Goal: Task Accomplishment & Management: Complete application form

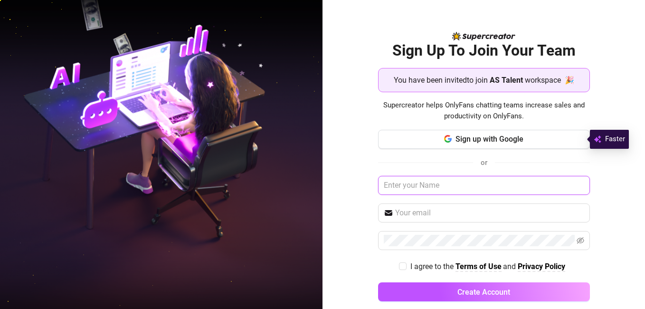
click at [480, 185] on input "text" at bounding box center [484, 185] width 212 height 19
type input "W"
type input "DJINADOU [PERSON_NAME]"
click at [451, 210] on input "text" at bounding box center [489, 212] width 189 height 11
type input "[EMAIL_ADDRESS][DOMAIN_NAME]"
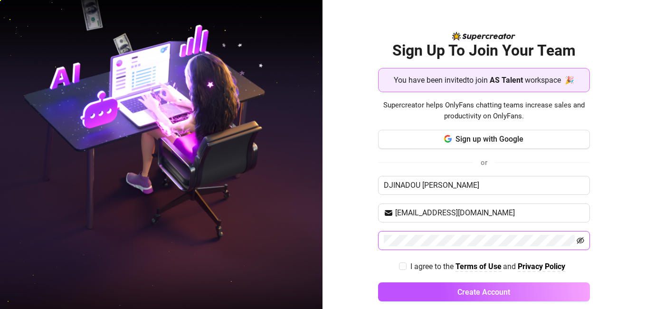
click at [577, 242] on icon "eye-invisible" at bounding box center [580, 240] width 8 height 8
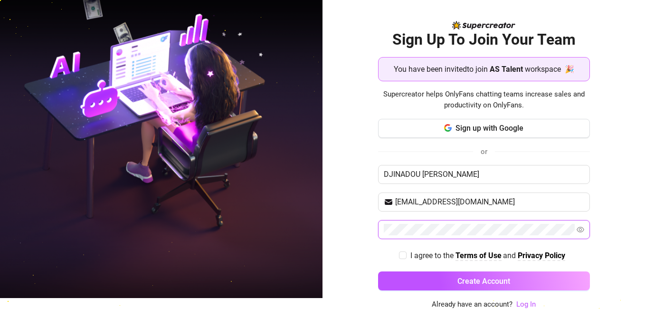
scroll to position [12, 0]
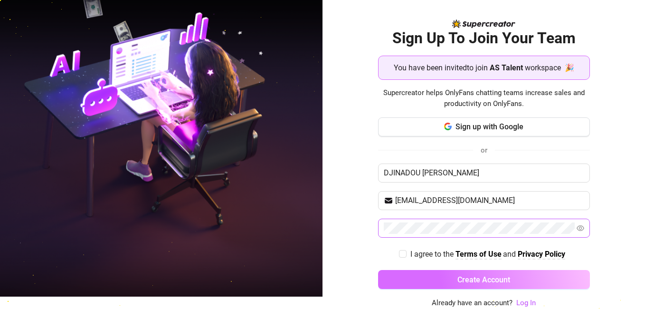
click at [483, 277] on span "Create Account" at bounding box center [483, 279] width 53 height 9
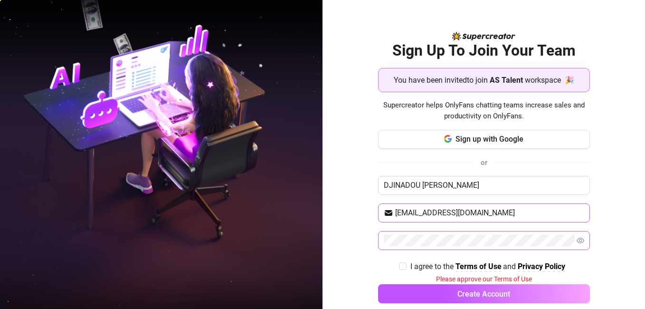
scroll to position [14, 0]
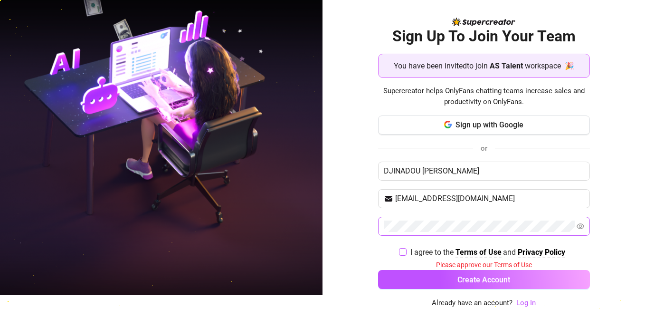
click at [479, 253] on strong "Terms of Use" at bounding box center [478, 251] width 46 height 9
click at [399, 249] on input "I agree to the Terms of Use and Privacy Policy" at bounding box center [402, 251] width 7 height 7
checkbox input "true"
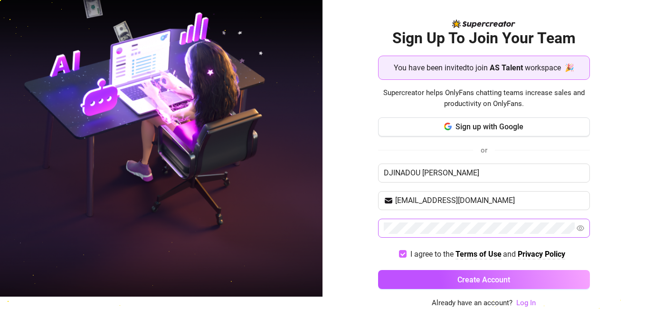
scroll to position [12, 0]
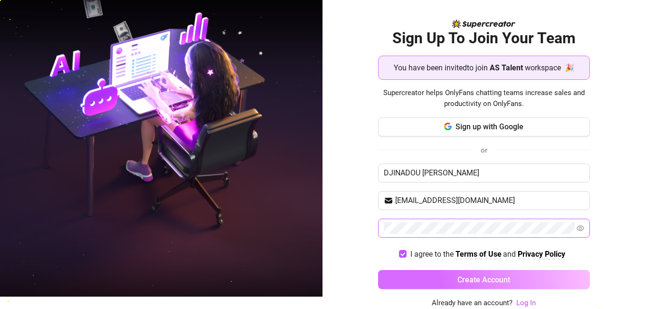
click at [457, 280] on span "Create Account" at bounding box center [483, 279] width 53 height 9
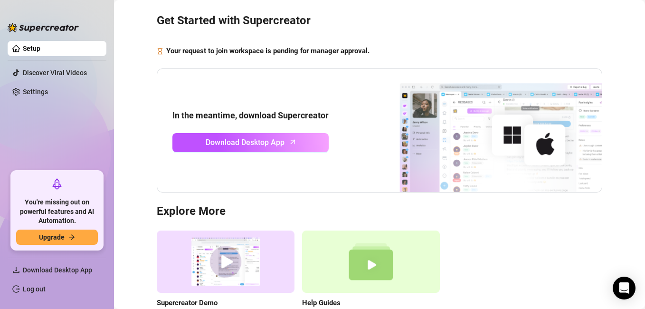
scroll to position [29, 0]
